Goal: Task Accomplishment & Management: Complete application form

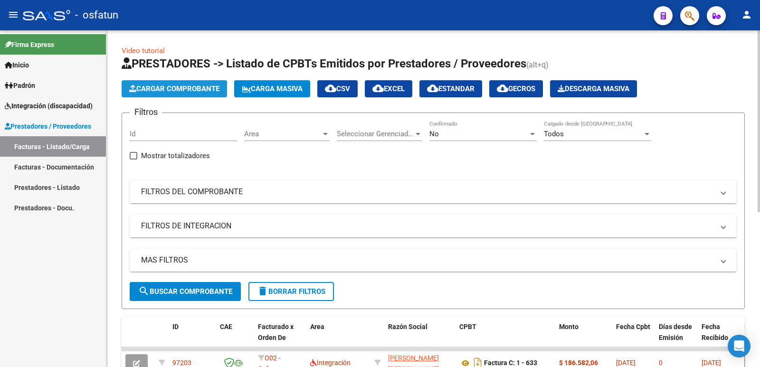
click at [167, 85] on span "Cargar Comprobante" at bounding box center [174, 89] width 90 height 9
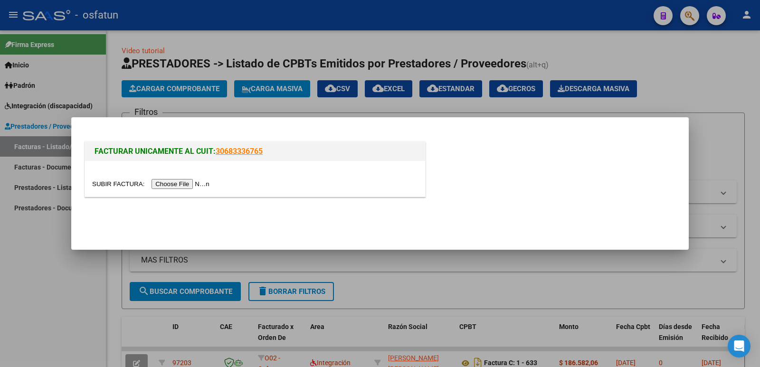
click at [172, 180] on input "file" at bounding box center [152, 184] width 120 height 10
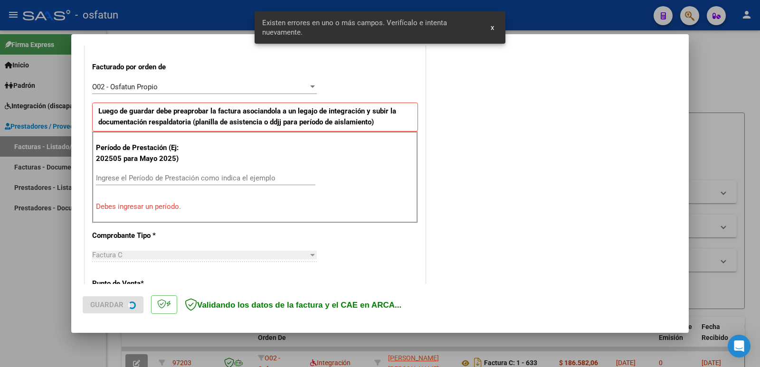
scroll to position [259, 0]
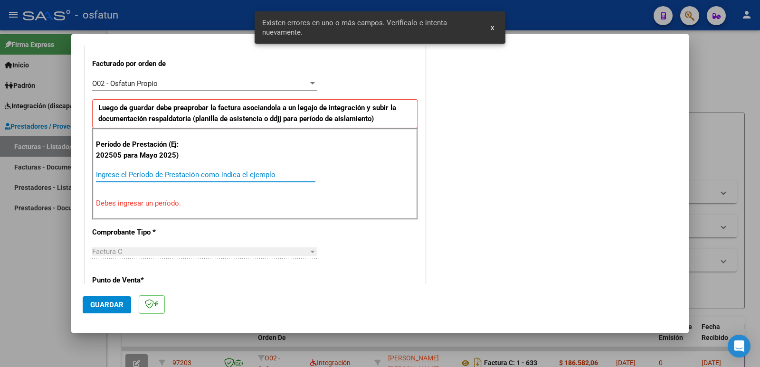
click at [172, 176] on input "Ingrese el Período de Prestación como indica el ejemplo" at bounding box center [205, 174] width 219 height 9
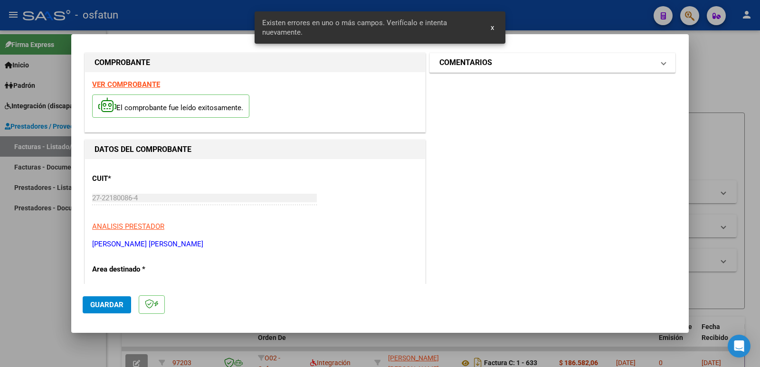
scroll to position [0, 0]
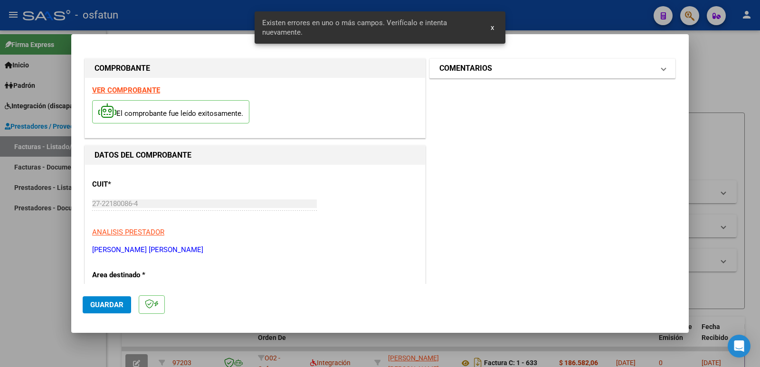
type input "202509"
drag, startPoint x: 470, startPoint y: 70, endPoint x: 461, endPoint y: 75, distance: 10.4
click at [470, 70] on h1 "COMENTARIOS" at bounding box center [465, 68] width 53 height 11
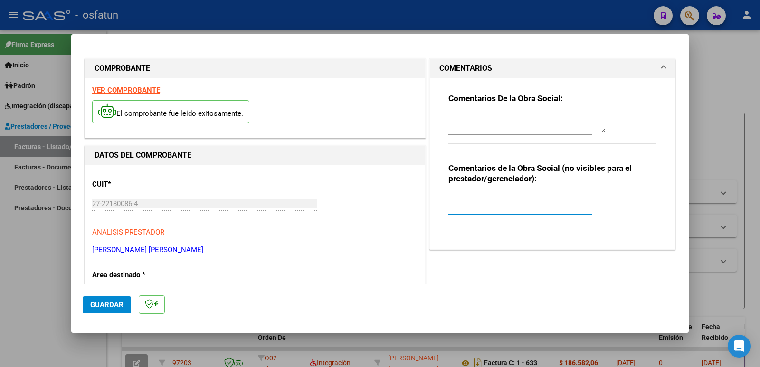
click at [467, 202] on textarea at bounding box center [526, 203] width 157 height 19
paste textarea "Fc Cargada por [PERSON_NAME]. [PERSON_NAME] / sin verificación de legajo"
type textarea "Fc Cargada por [PERSON_NAME]. [PERSON_NAME] / sin verificación de legajo"
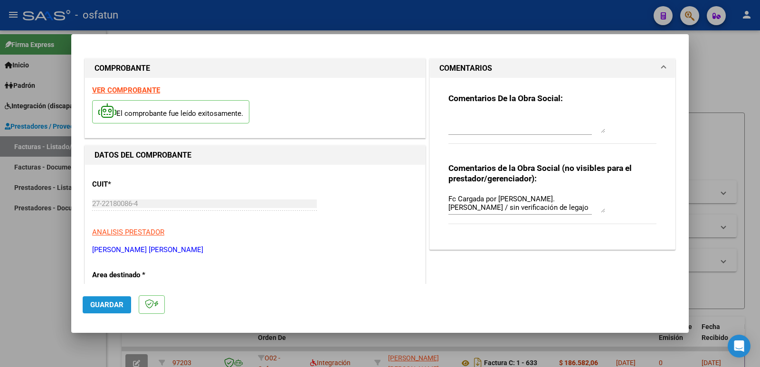
click at [111, 300] on button "Guardar" at bounding box center [107, 304] width 48 height 17
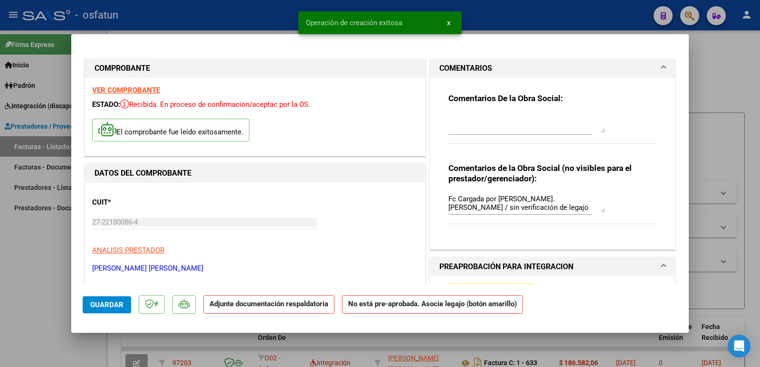
scroll to position [142, 0]
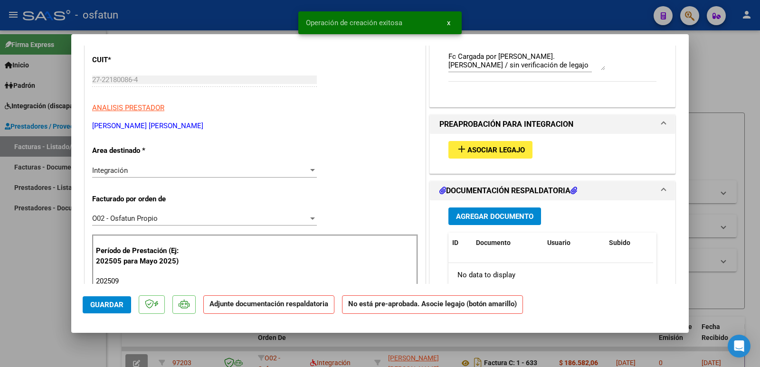
click at [469, 148] on span "Asociar Legajo" at bounding box center [495, 150] width 57 height 9
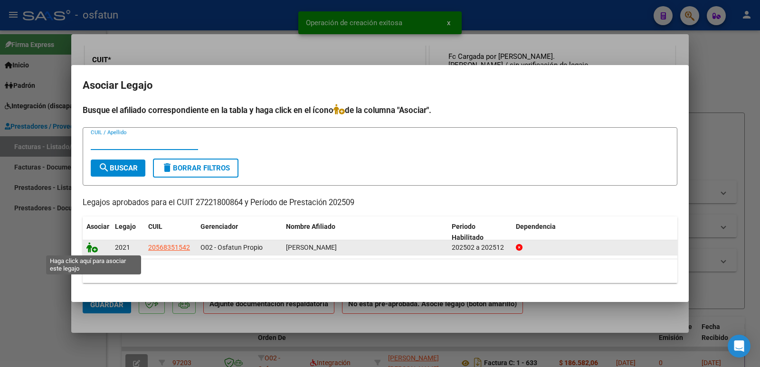
click at [91, 249] on icon at bounding box center [91, 247] width 11 height 10
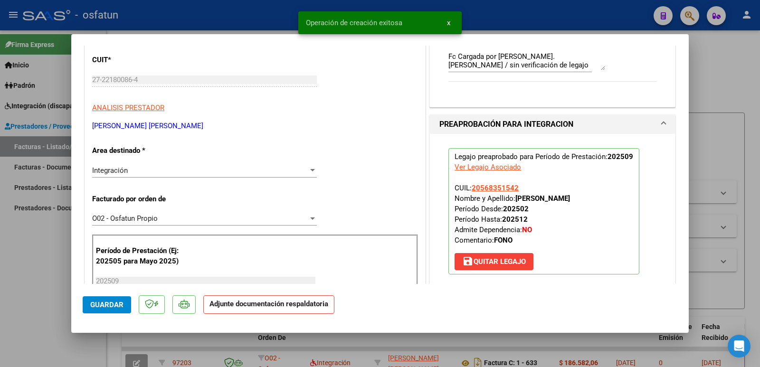
scroll to position [332, 0]
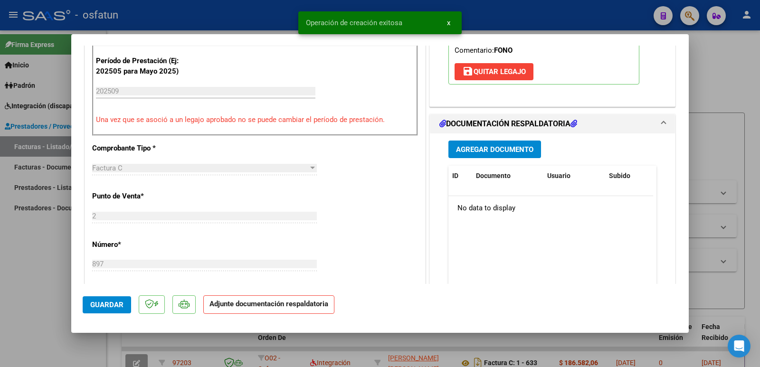
click at [472, 155] on button "Agregar Documento" at bounding box center [494, 150] width 93 height 18
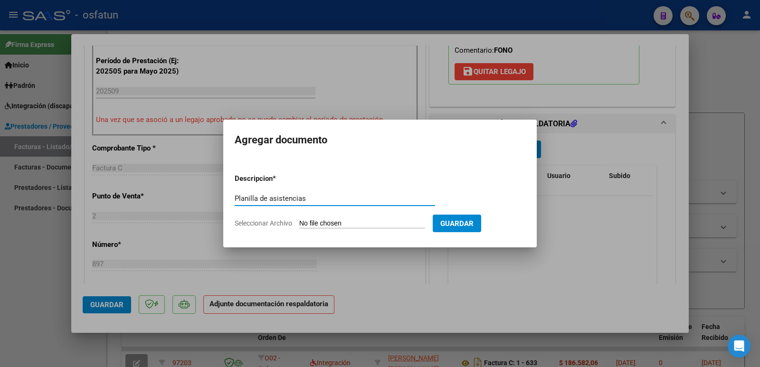
type input "Planilla de asistencias"
click at [351, 225] on input "Seleccionar Archivo" at bounding box center [362, 223] width 126 height 9
type input "C:\fakepath\PA [PERSON_NAME] Sept.pdf"
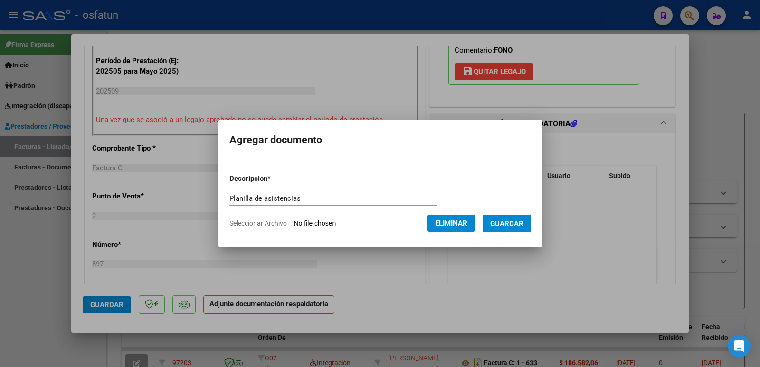
click at [512, 225] on span "Guardar" at bounding box center [506, 223] width 33 height 9
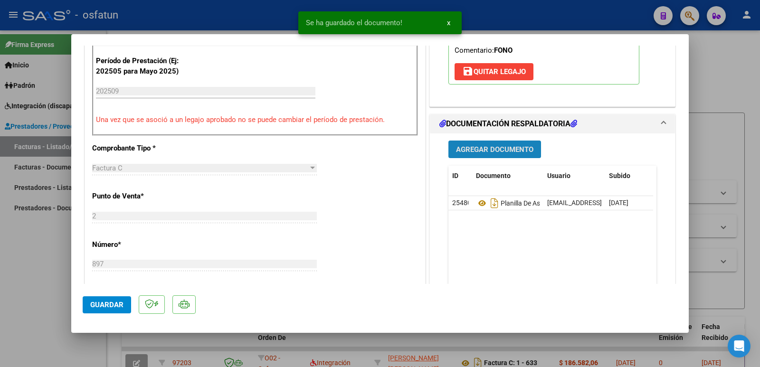
click at [499, 142] on button "Agregar Documento" at bounding box center [494, 150] width 93 height 18
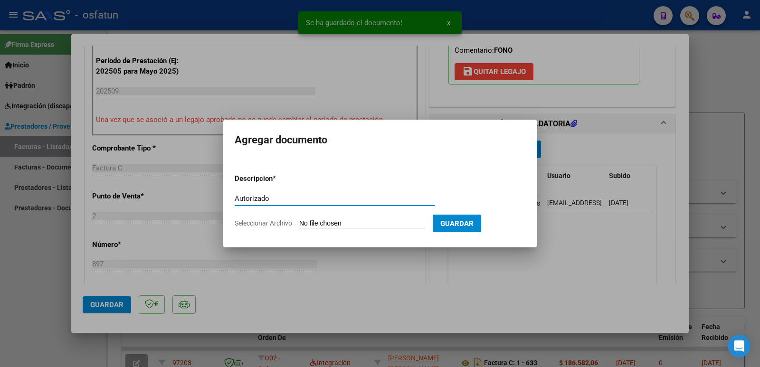
type input "Autorizado"
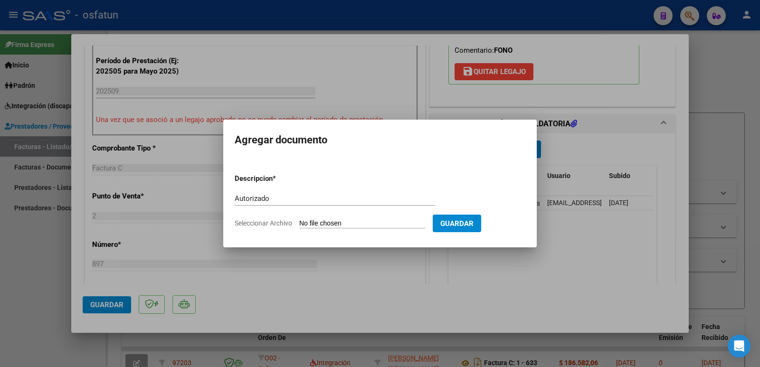
click at [368, 222] on input "Seleccionar Archivo" at bounding box center [362, 223] width 126 height 9
type input "C:\fakepath\Fono 2025 Autorizado.pdf"
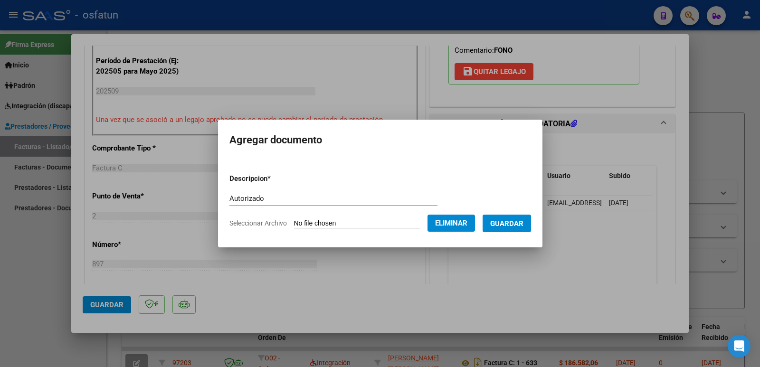
click at [516, 226] on span "Guardar" at bounding box center [506, 223] width 33 height 9
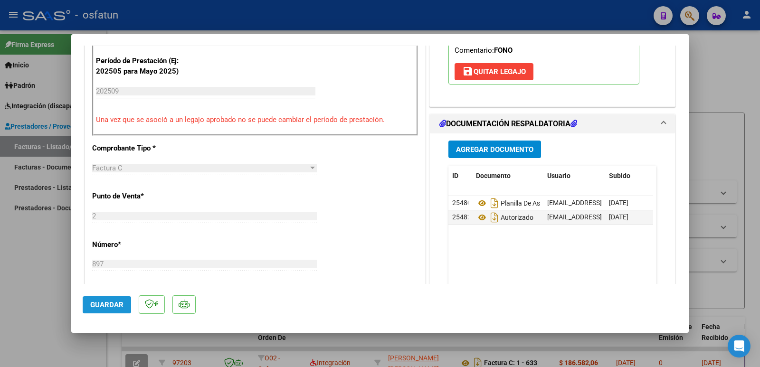
click at [90, 304] on span "Guardar" at bounding box center [106, 305] width 33 height 9
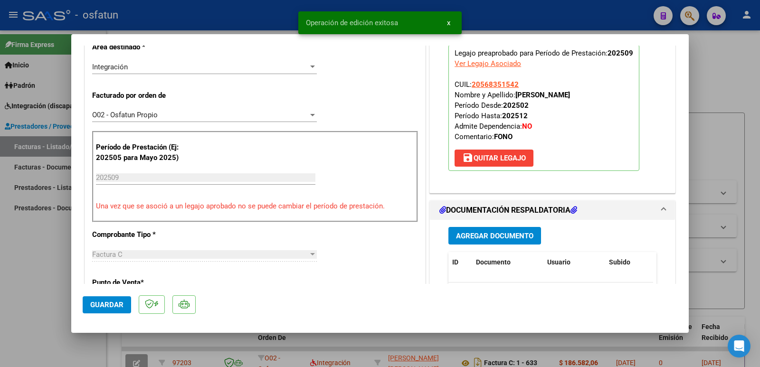
scroll to position [190, 0]
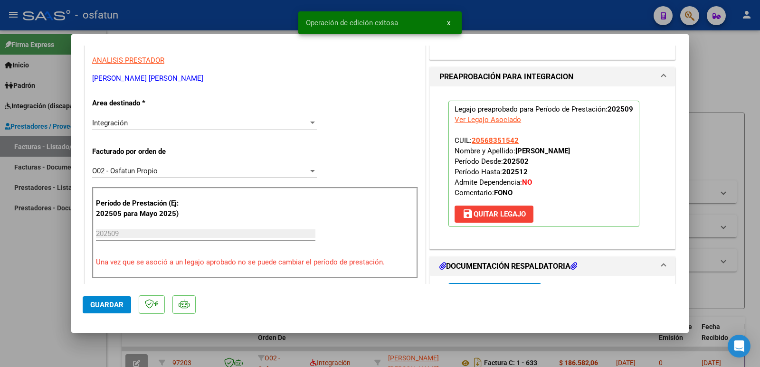
drag, startPoint x: 512, startPoint y: 150, endPoint x: 587, endPoint y: 148, distance: 75.0
click at [587, 148] on p "Legajo preaprobado para Período de Prestación: 202509 Ver Legajo Asociado CUIL:…" at bounding box center [543, 164] width 191 height 126
copy strong "[PERSON_NAME]"
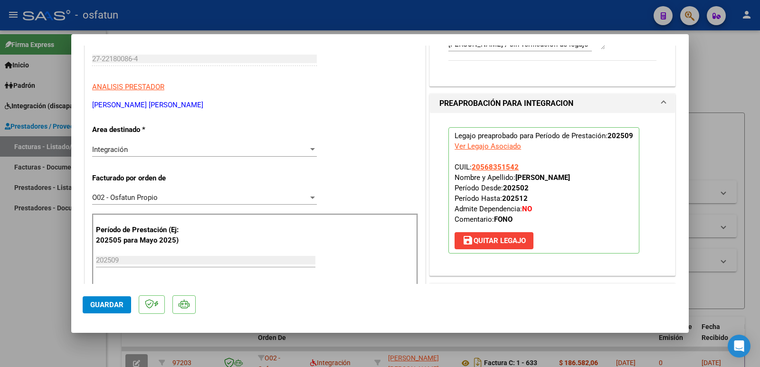
scroll to position [142, 0]
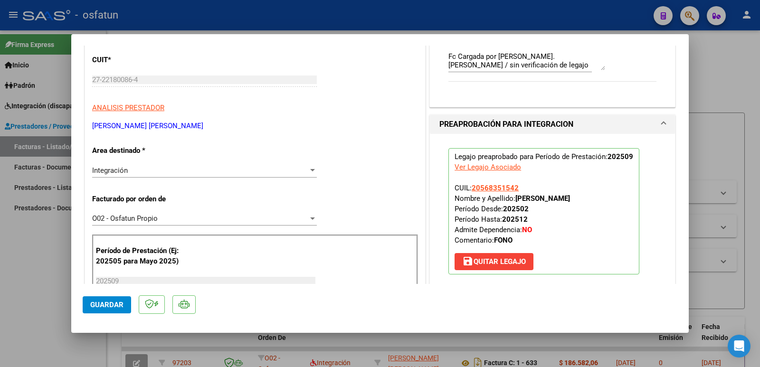
drag, startPoint x: 189, startPoint y: 125, endPoint x: 108, endPoint y: 128, distance: 81.2
click at [75, 127] on mat-dialog-content "COMPROBANTE VER COMPROBANTE ESTADO: Recibida. En proceso de confirmacion/acepta…" at bounding box center [379, 165] width 617 height 238
copy p "[PERSON_NAME] [PERSON_NAME]"
click at [103, 301] on span "Guardar" at bounding box center [106, 305] width 33 height 9
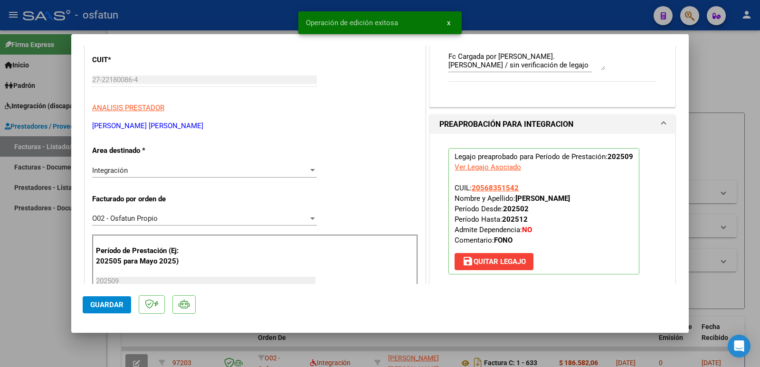
click at [38, 259] on div at bounding box center [380, 183] width 760 height 367
type input "$ 0,00"
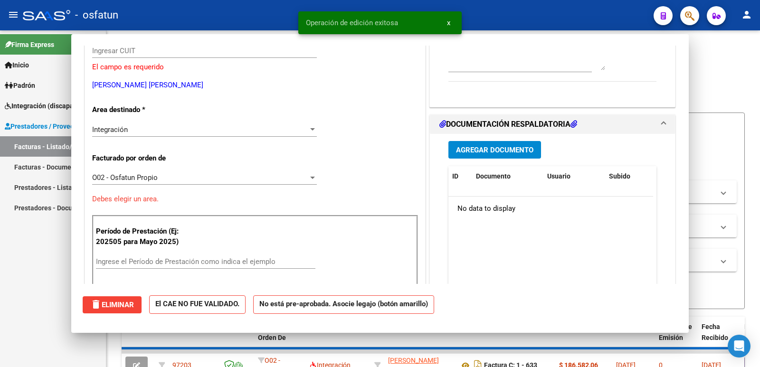
scroll to position [113, 0]
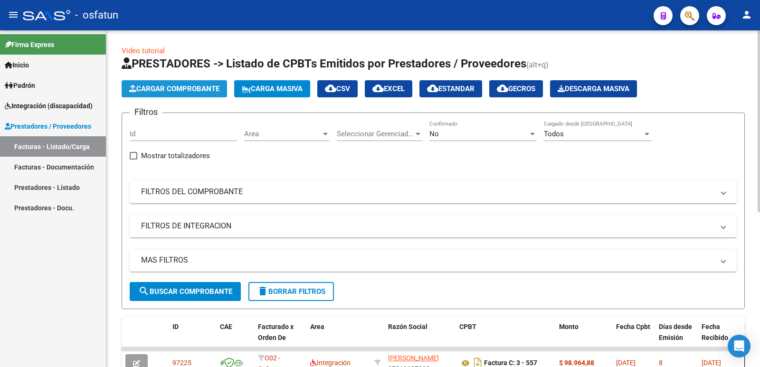
click at [180, 94] on button "Cargar Comprobante" at bounding box center [174, 88] width 105 height 17
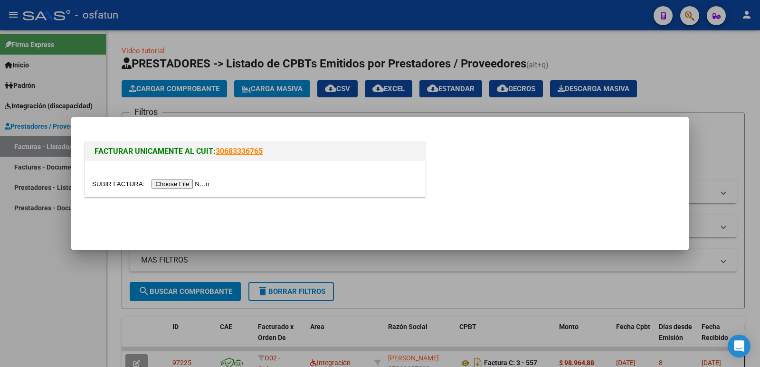
click at [193, 185] on input "file" at bounding box center [152, 184] width 120 height 10
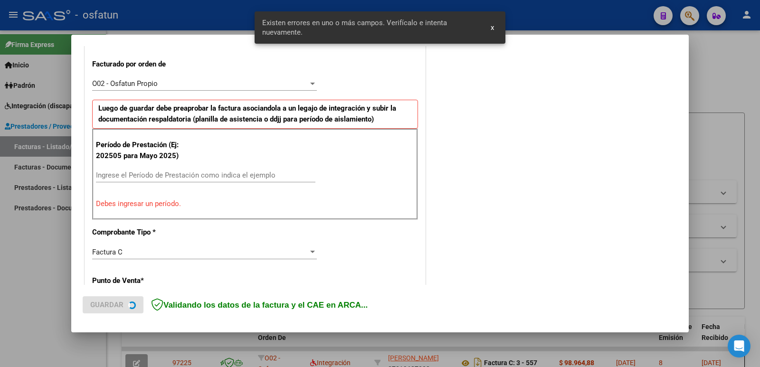
scroll to position [259, 0]
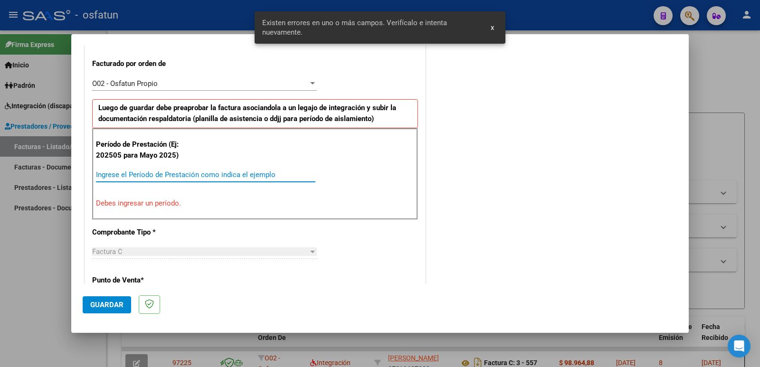
click at [164, 175] on input "Ingrese el Período de Prestación como indica el ejemplo" at bounding box center [205, 174] width 219 height 9
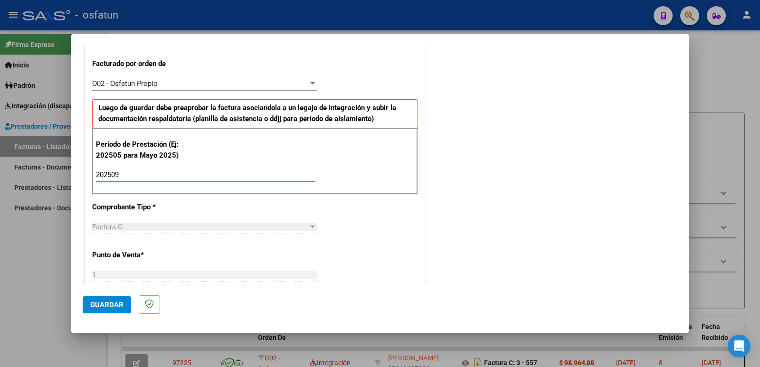
type input "202509"
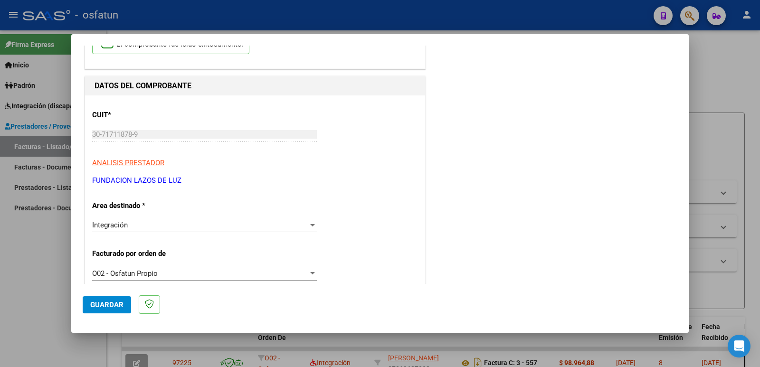
scroll to position [0, 0]
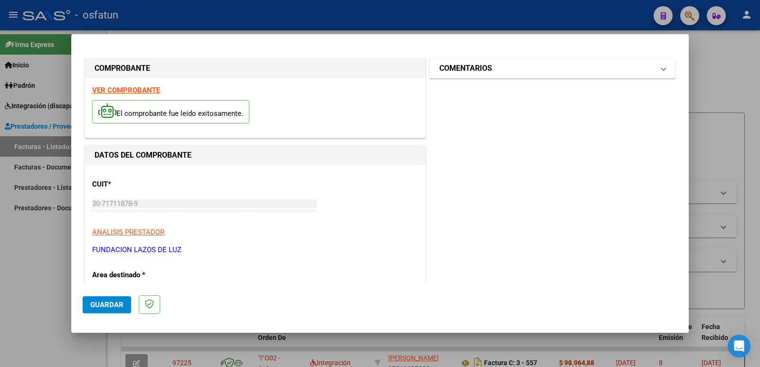
click at [451, 70] on h1 "COMENTARIOS" at bounding box center [465, 68] width 53 height 11
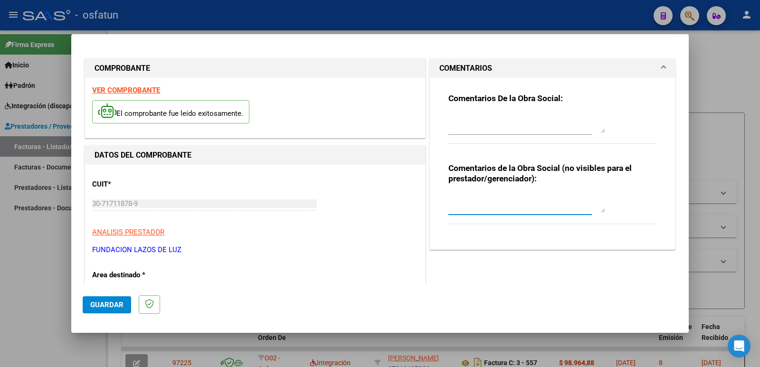
click at [450, 211] on textarea at bounding box center [526, 203] width 157 height 19
paste textarea "Fc Cargada por [PERSON_NAME]. [PERSON_NAME] / sin verificación de legajo"
type textarea "Fc Cargada por [PERSON_NAME]. [PERSON_NAME] / sin verificación de legajo"
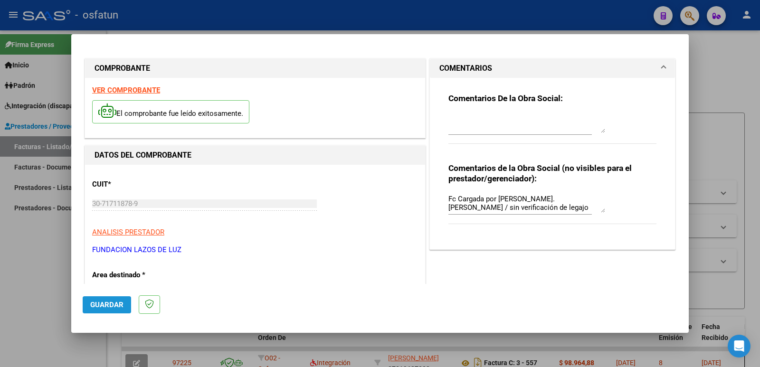
click at [102, 304] on span "Guardar" at bounding box center [106, 305] width 33 height 9
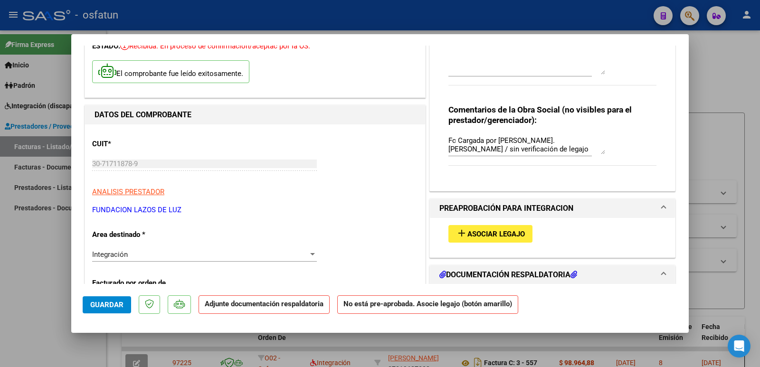
scroll to position [142, 0]
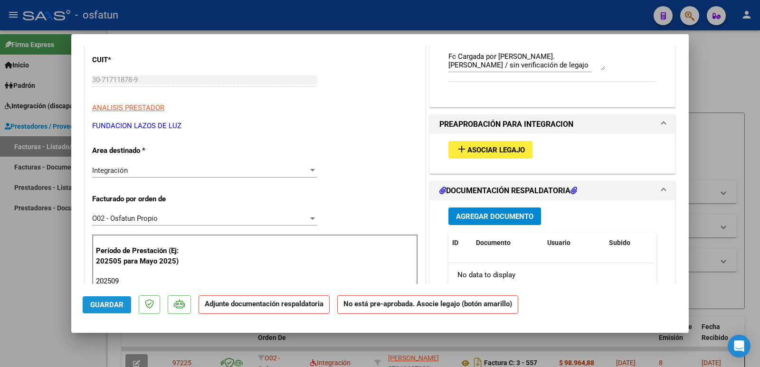
click at [106, 305] on span "Guardar" at bounding box center [106, 305] width 33 height 9
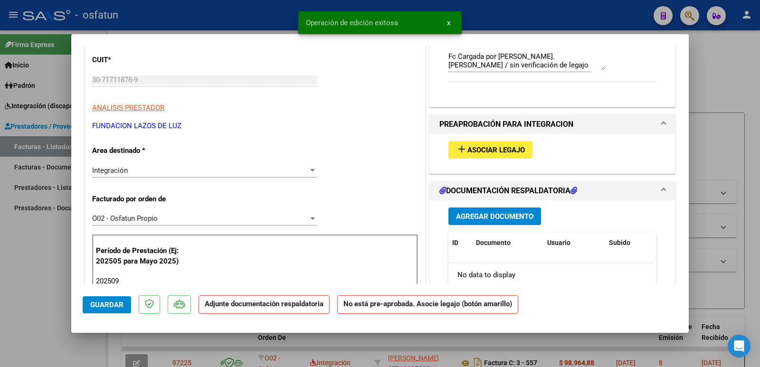
click at [480, 147] on span "Asociar Legajo" at bounding box center [495, 150] width 57 height 9
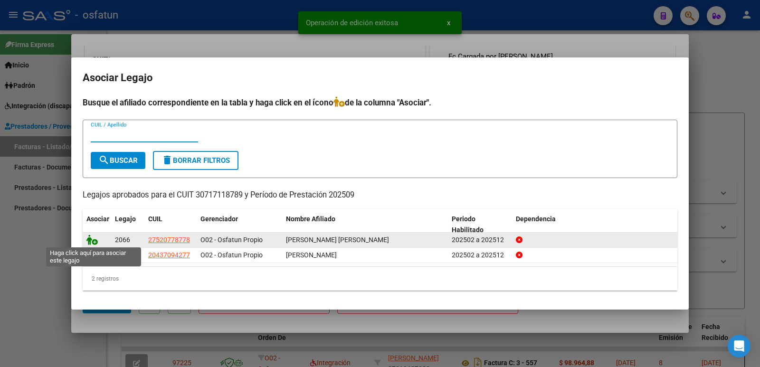
click at [91, 241] on icon at bounding box center [91, 240] width 11 height 10
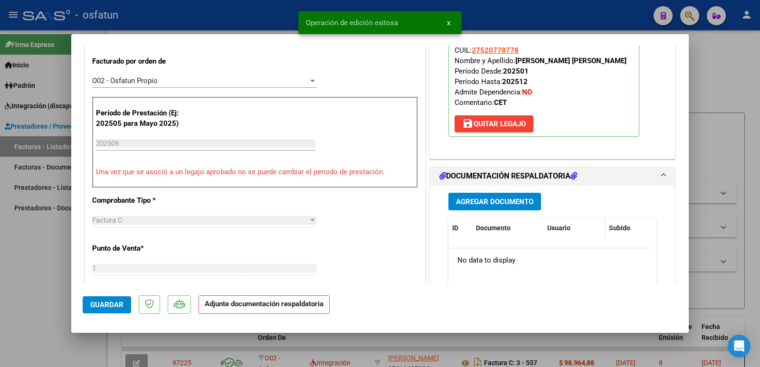
scroll to position [285, 0]
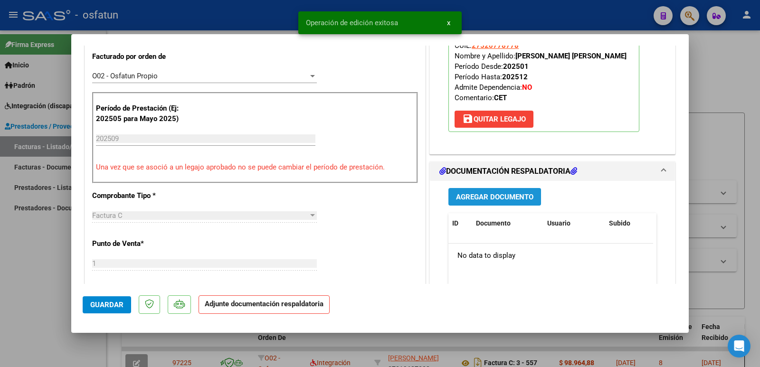
click at [504, 203] on button "Agregar Documento" at bounding box center [494, 197] width 93 height 18
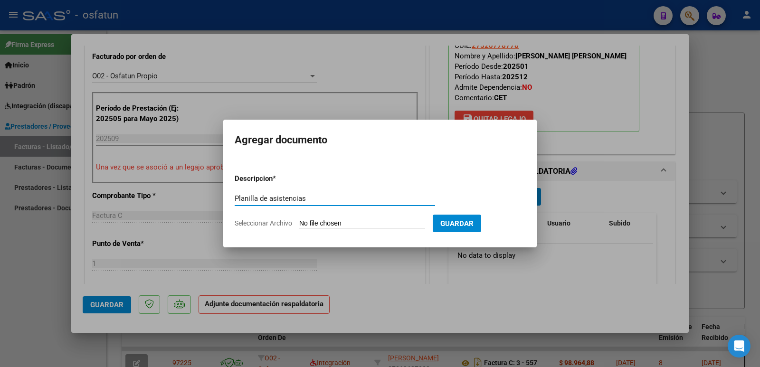
type input "Planilla de asistencias"
click at [328, 220] on input "Seleccionar Archivo" at bounding box center [362, 223] width 126 height 9
type input "C:\fakepath\PLANILLA DE ASISTENCIA [PERSON_NAME] [DATE].pdf"
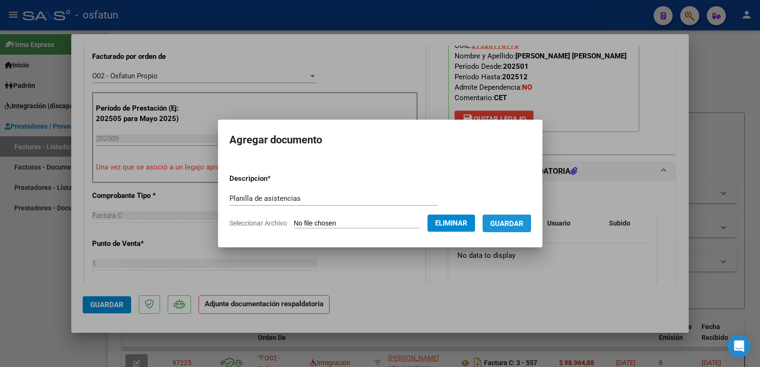
click at [523, 223] on span "Guardar" at bounding box center [506, 223] width 33 height 9
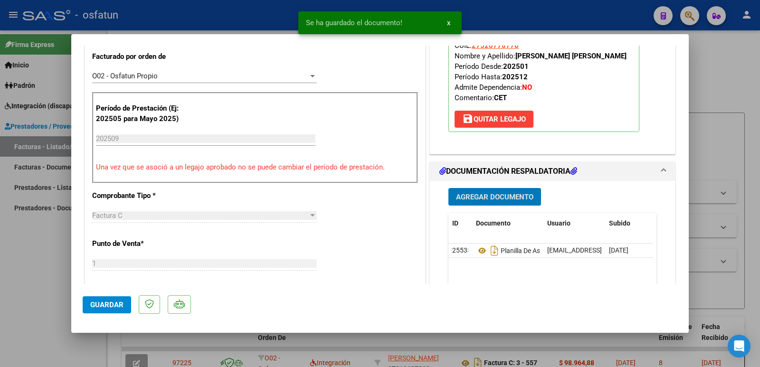
click at [496, 198] on span "Agregar Documento" at bounding box center [494, 197] width 77 height 9
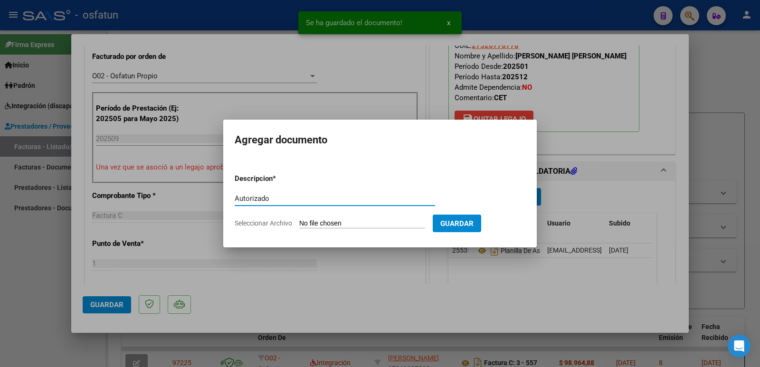
type input "Autorizado"
click at [322, 223] on input "Seleccionar Archivo" at bounding box center [362, 223] width 126 height 9
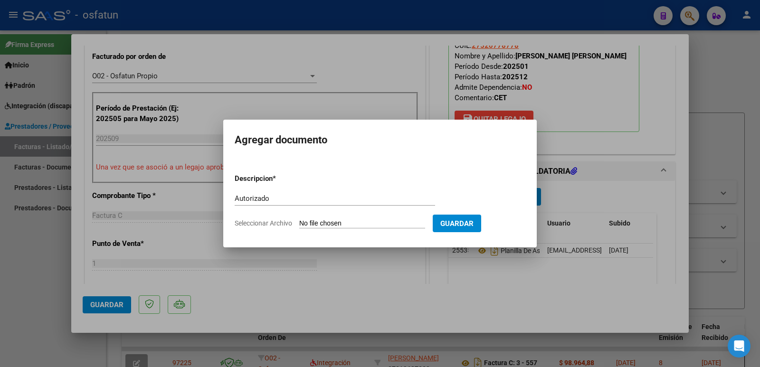
type input "C:\fakepath\order_3300216 (3) (1).pdf"
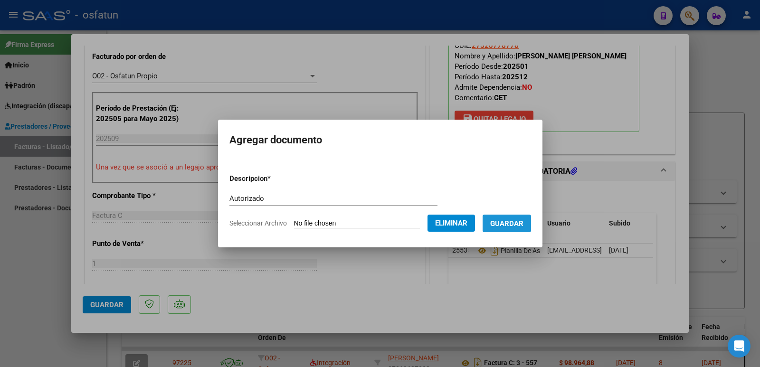
click at [514, 221] on span "Guardar" at bounding box center [506, 223] width 33 height 9
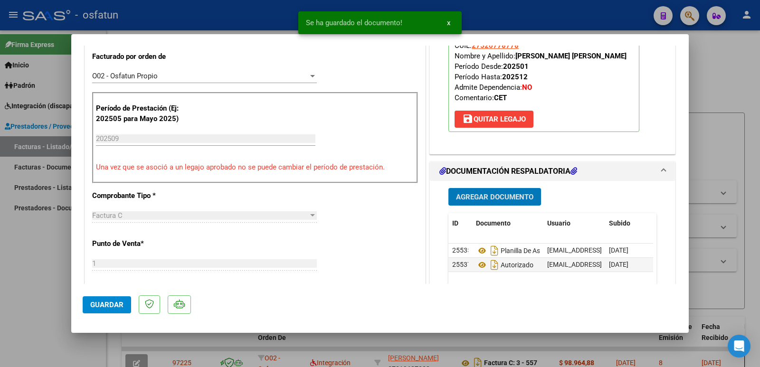
click at [111, 308] on span "Guardar" at bounding box center [106, 305] width 33 height 9
drag, startPoint x: 513, startPoint y: 58, endPoint x: 601, endPoint y: 57, distance: 88.3
click at [601, 57] on p "Legajo preaprobado para Período de Prestación: 202509 Ver Legajo Asociado CUIL:…" at bounding box center [543, 69] width 191 height 126
copy strong "[PERSON_NAME] [PERSON_NAME]"
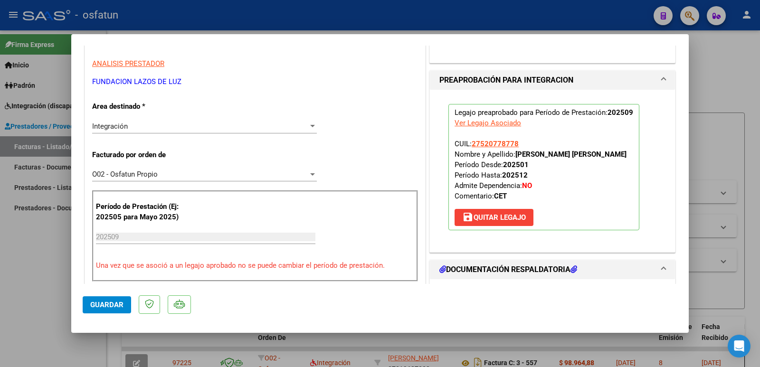
scroll to position [95, 0]
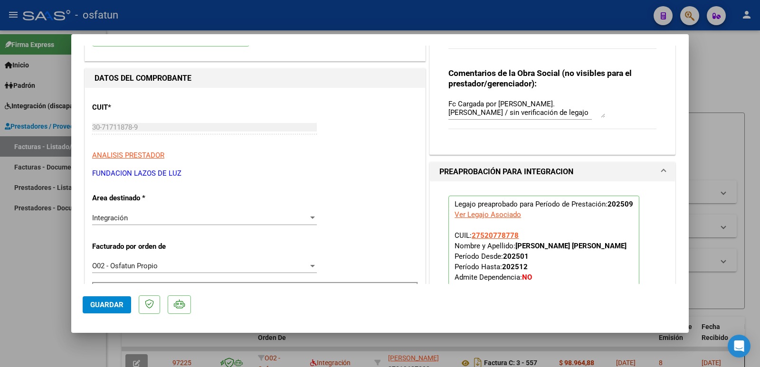
drag, startPoint x: 194, startPoint y: 173, endPoint x: 67, endPoint y: 174, distance: 126.8
click at [67, 174] on div "COMPROBANTE VER COMPROBANTE ESTADO: Recibida. En proceso de confirmacion/acepta…" at bounding box center [380, 183] width 760 height 367
click at [97, 175] on p "FUNDACION LAZOS DE LUZ" at bounding box center [255, 173] width 326 height 11
drag, startPoint x: 92, startPoint y: 172, endPoint x: 196, endPoint y: 176, distance: 103.6
click at [196, 176] on p "FUNDACION LAZOS DE LUZ" at bounding box center [255, 173] width 326 height 11
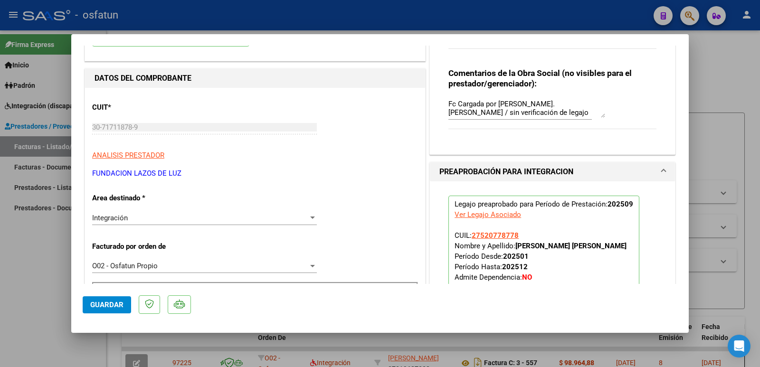
copy p "FUNDACION LAZOS DE LUZ"
click at [100, 305] on span "Guardar" at bounding box center [106, 305] width 33 height 9
click at [28, 253] on div at bounding box center [380, 183] width 760 height 367
type input "$ 0,00"
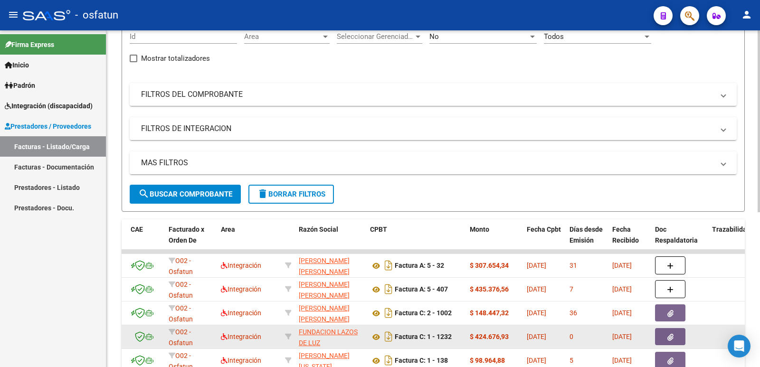
scroll to position [96, 0]
